Goal: Transaction & Acquisition: Purchase product/service

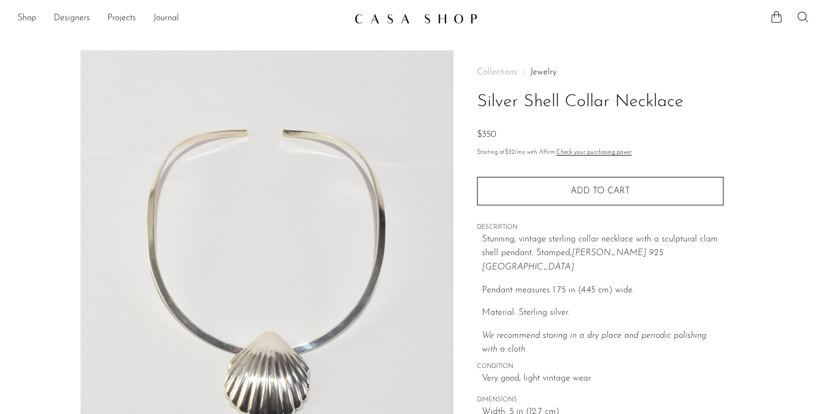
scroll to position [49, 0]
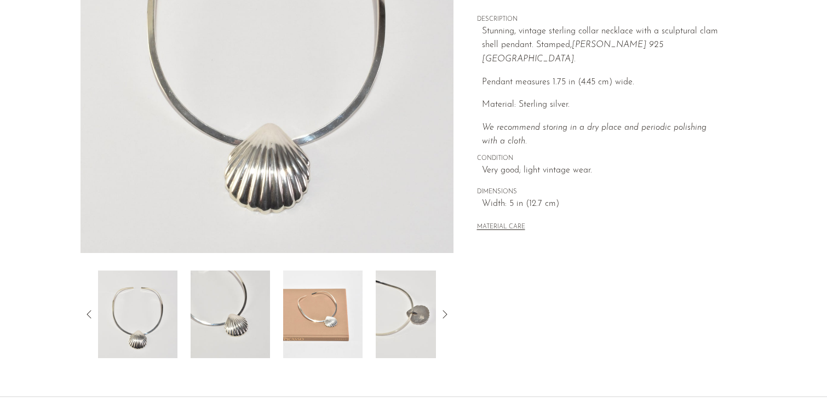
scroll to position [227, 0]
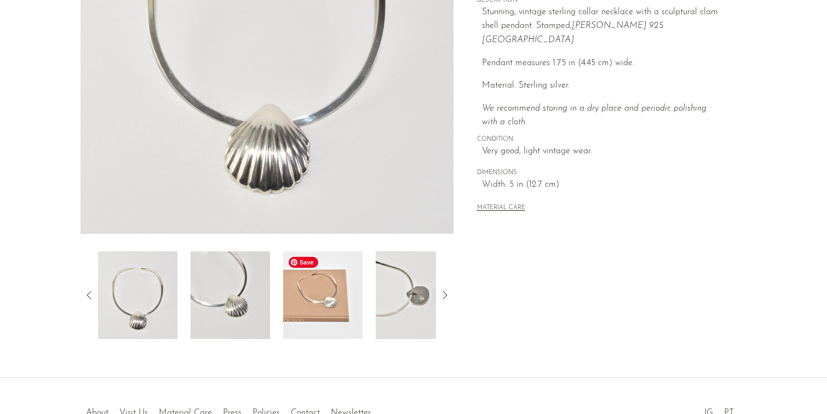
click at [326, 301] on img at bounding box center [322, 295] width 79 height 88
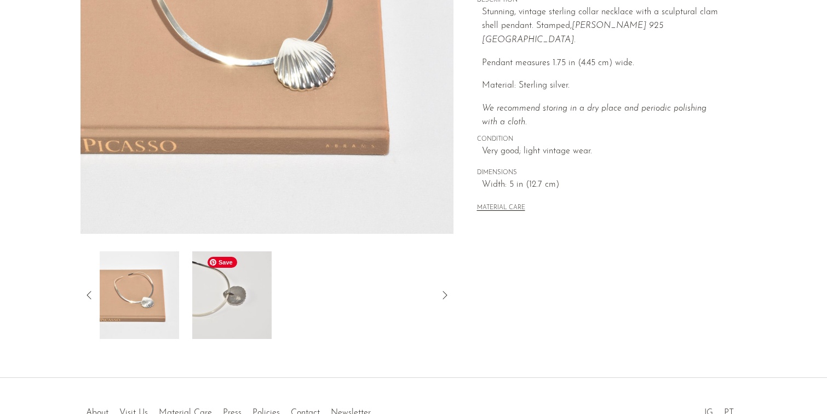
click at [244, 326] on img at bounding box center [231, 295] width 79 height 88
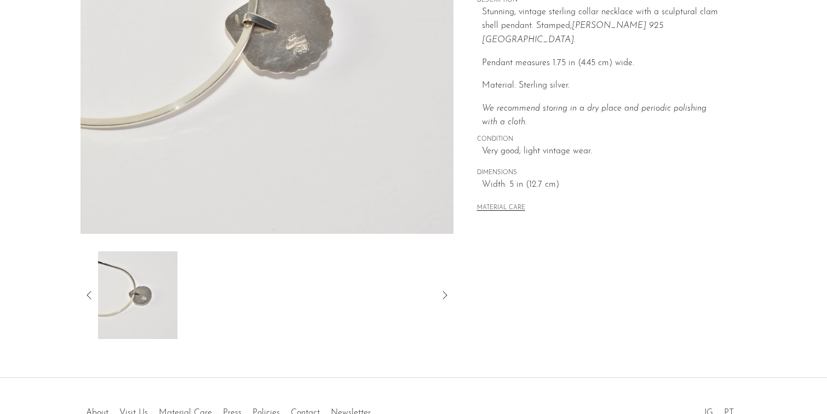
click at [448, 293] on icon at bounding box center [444, 295] width 13 height 13
click at [83, 292] on icon at bounding box center [89, 295] width 13 height 13
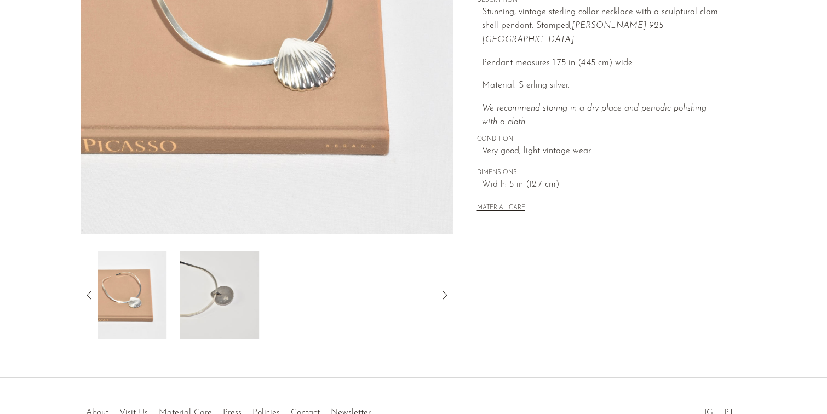
click at [90, 293] on icon at bounding box center [89, 295] width 13 height 13
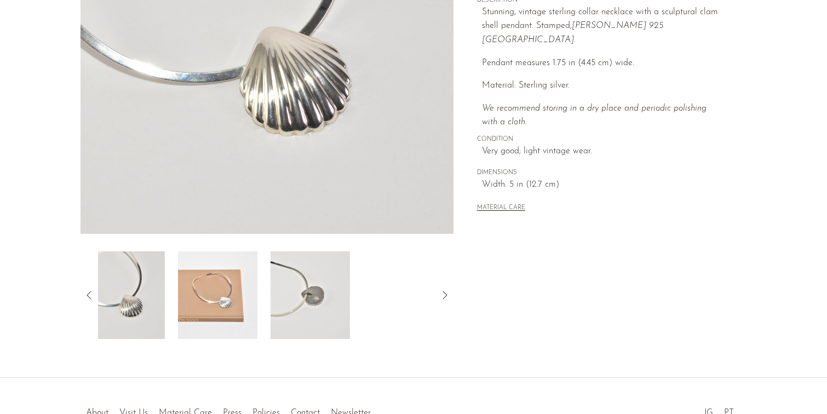
click at [90, 293] on icon at bounding box center [89, 295] width 13 height 13
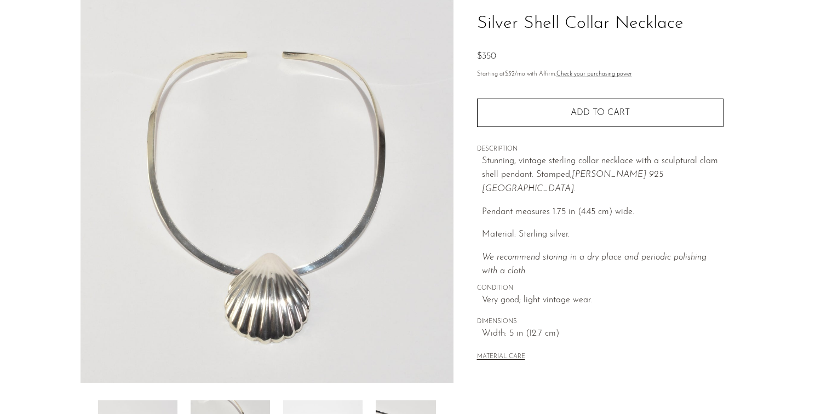
scroll to position [44, 0]
